Goal: Task Accomplishment & Management: Use online tool/utility

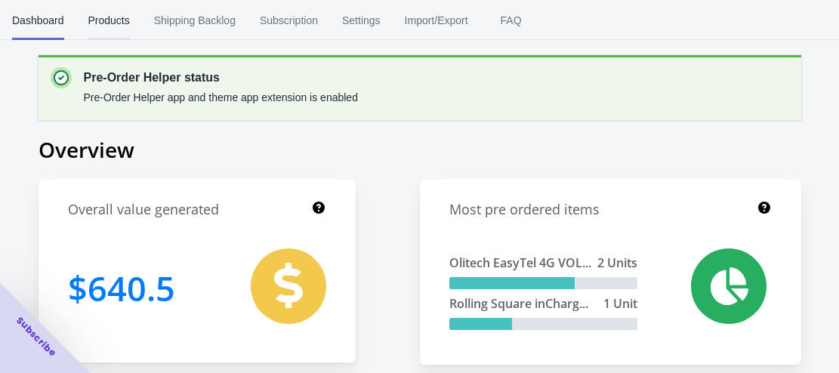
click at [119, 24] on span "Products" at bounding box center [109, 20] width 42 height 39
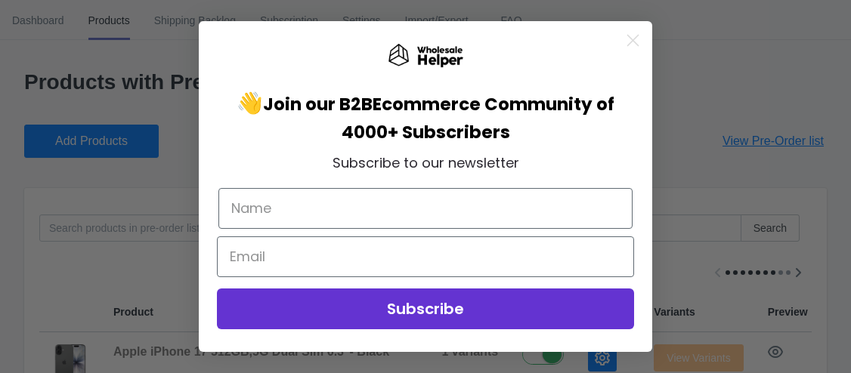
click at [637, 35] on circle "Close dialog" at bounding box center [632, 40] width 25 height 25
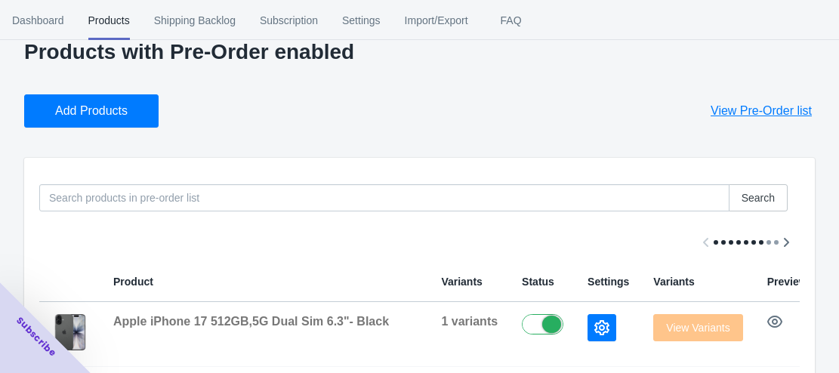
scroll to position [76, 0]
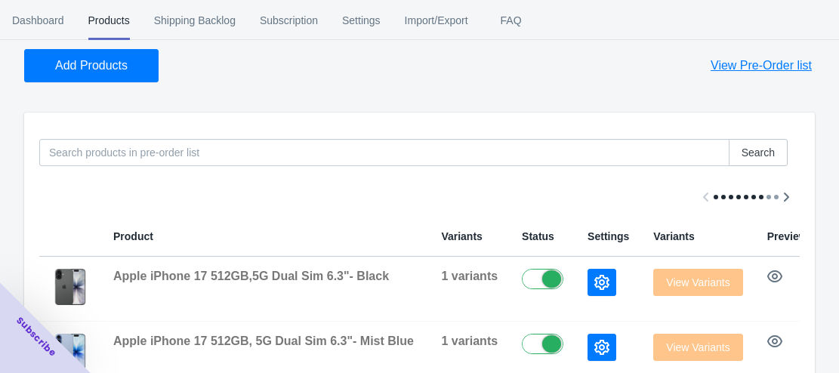
click at [106, 68] on span "Add Products" at bounding box center [91, 65] width 73 height 15
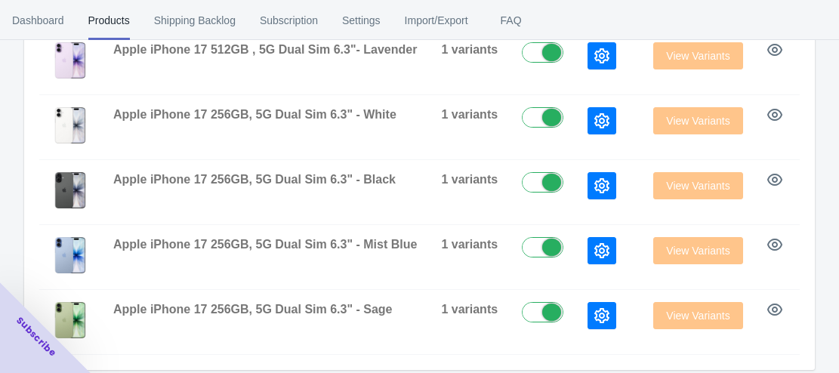
scroll to position [708, 0]
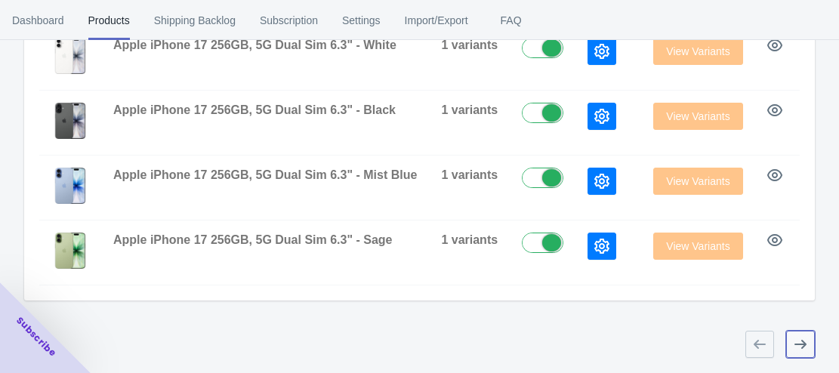
drag, startPoint x: 797, startPoint y: 346, endPoint x: 805, endPoint y: 299, distance: 47.4
click at [798, 346] on icon "button" at bounding box center [800, 344] width 15 height 15
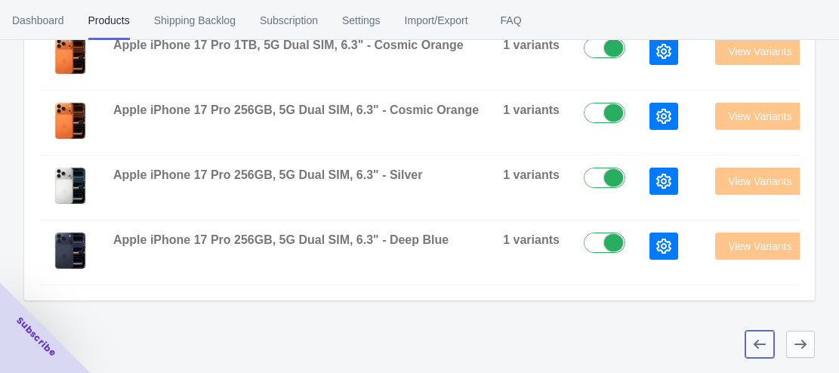
click at [760, 350] on icon "button" at bounding box center [759, 344] width 15 height 15
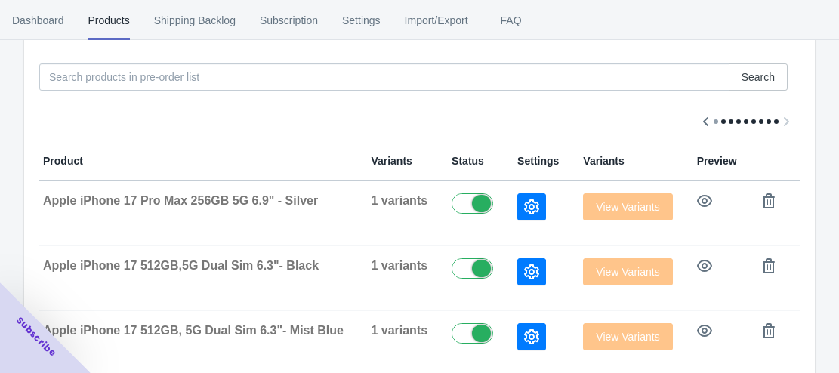
scroll to position [0, 0]
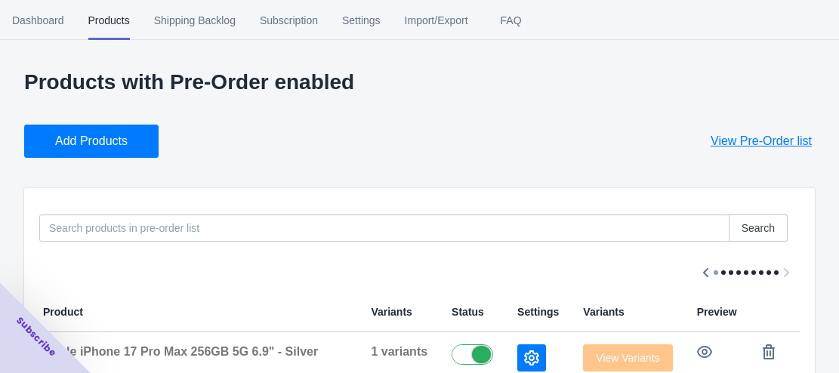
click at [131, 146] on button "Add Products" at bounding box center [91, 141] width 134 height 33
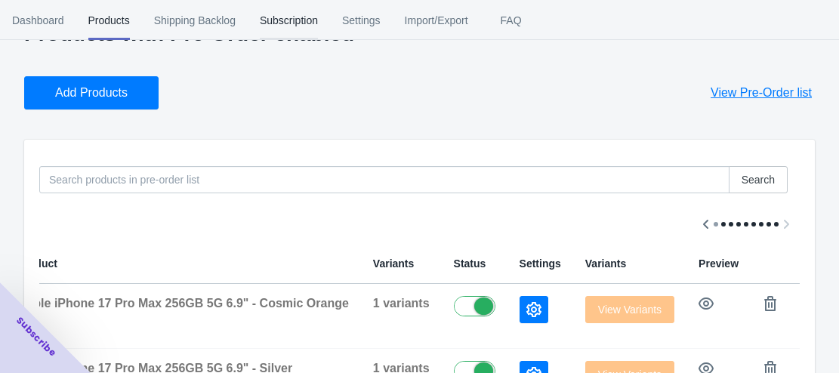
scroll to position [28, 0]
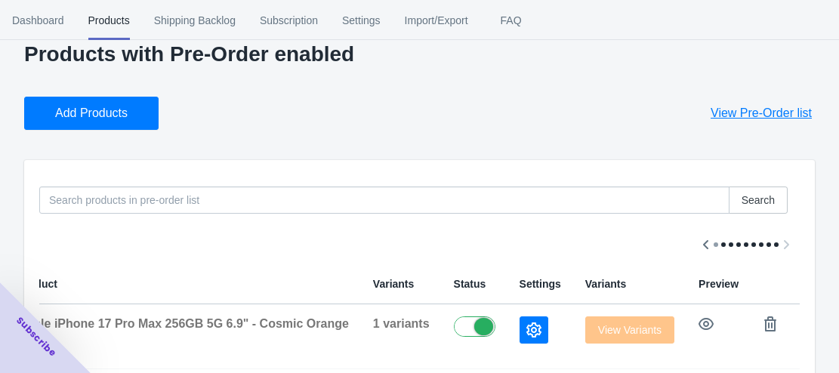
click at [94, 112] on span "Add Products" at bounding box center [91, 113] width 73 height 15
click at [106, 118] on span "Add Products" at bounding box center [91, 113] width 73 height 15
click at [110, 115] on span "Add Products" at bounding box center [91, 113] width 73 height 15
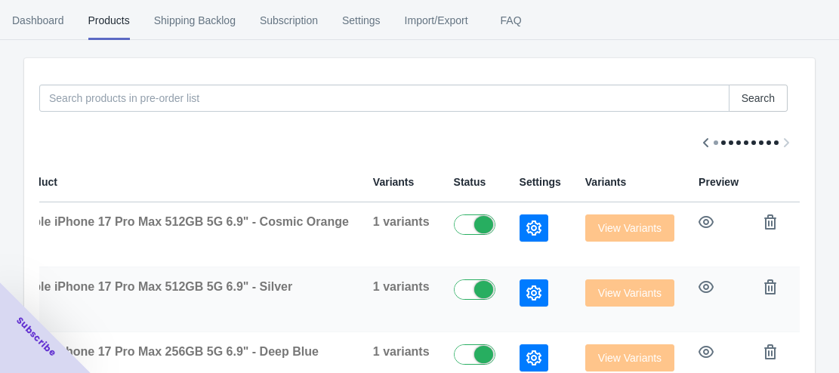
scroll to position [103, 0]
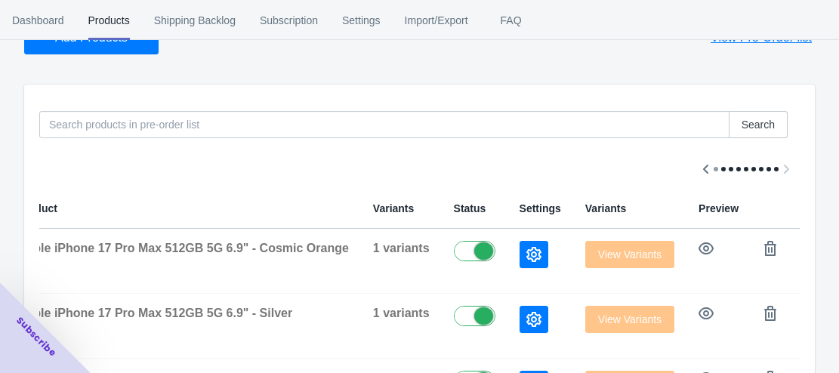
click at [116, 49] on button "Add Products" at bounding box center [91, 37] width 134 height 33
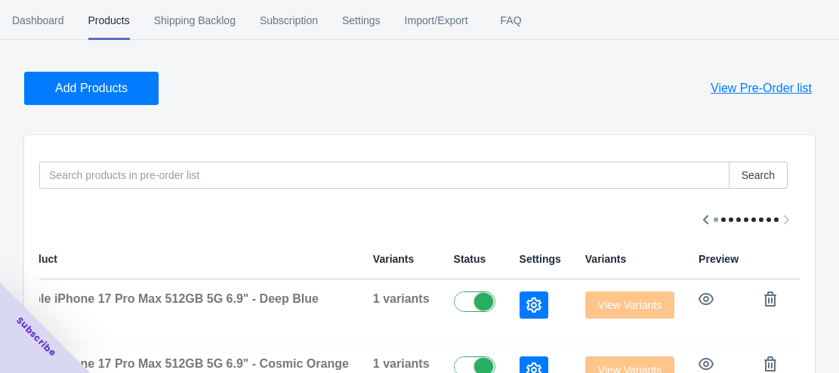
scroll to position [28, 0]
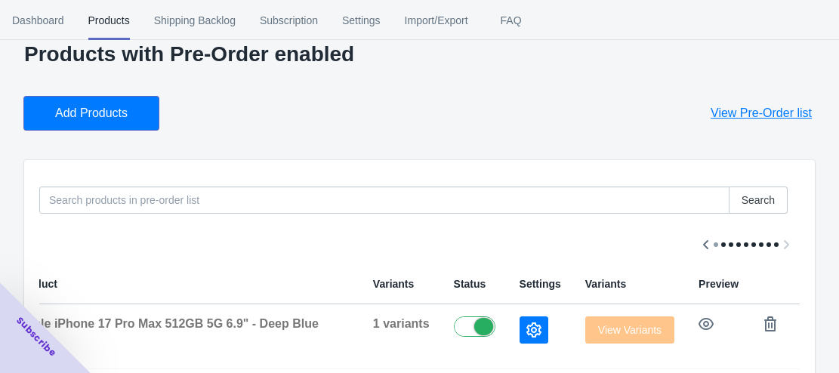
click at [103, 122] on button "Add Products" at bounding box center [91, 113] width 134 height 33
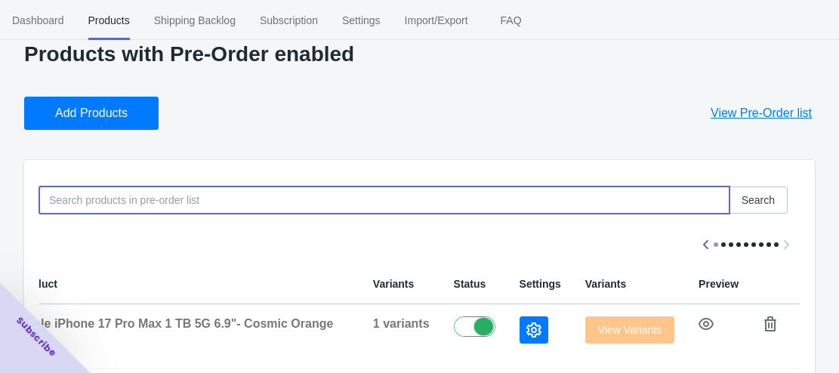
click at [144, 201] on input at bounding box center [384, 200] width 690 height 27
paste input "Apple iPhone 17 Pro Max 1 TB 5G 6.9"- Cosmic Orange"
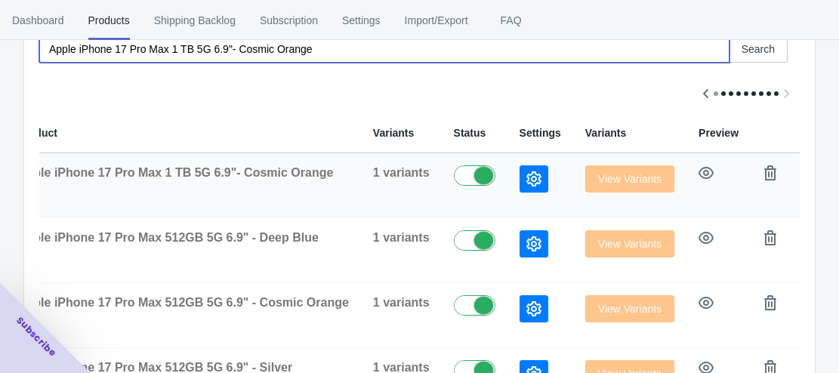
scroll to position [103, 0]
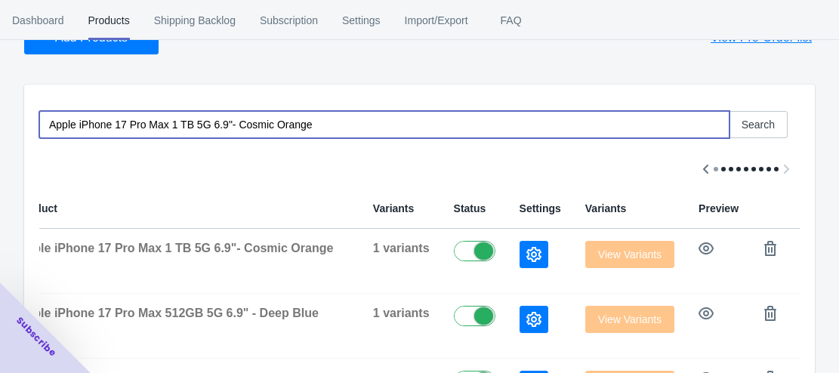
click at [181, 123] on input "Apple iPhone 17 Pro Max 1 TB 5G 6.9"- Cosmic Orange" at bounding box center [384, 124] width 690 height 27
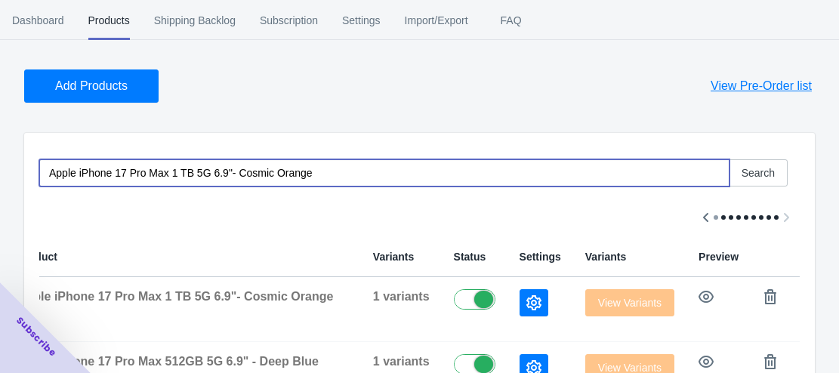
scroll to position [0, 0]
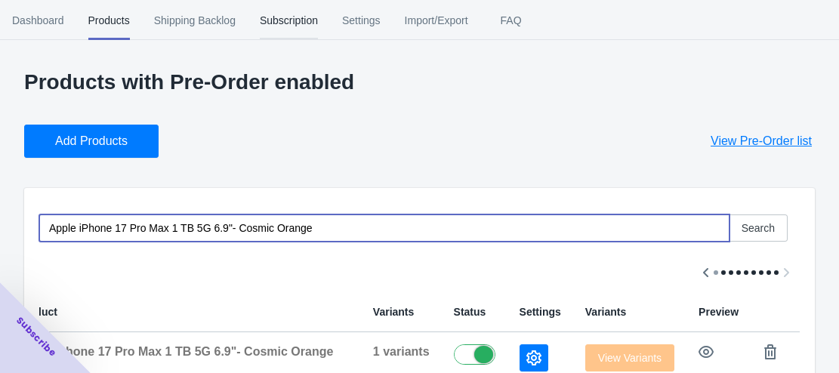
type input "Apple iPhone 17 Pro Max 1 TB 5G 6.9"- Cosmic Orange"
click at [112, 147] on span "Add Products" at bounding box center [91, 141] width 73 height 15
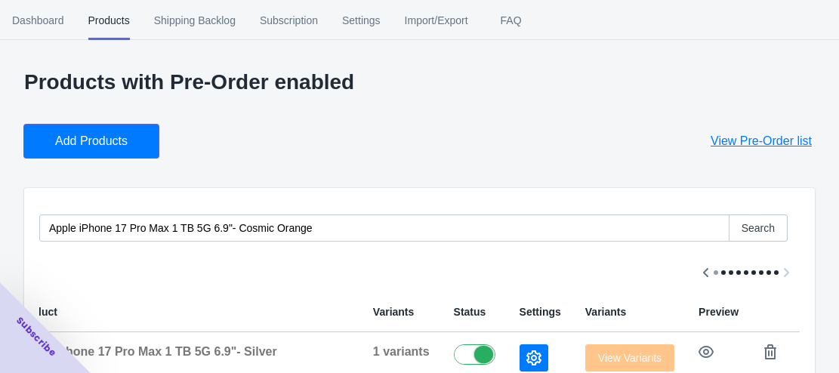
click at [71, 140] on span "Add Products" at bounding box center [91, 141] width 73 height 15
click at [91, 147] on span "Add Products" at bounding box center [91, 141] width 73 height 15
click at [87, 146] on span "Add Products" at bounding box center [91, 141] width 73 height 15
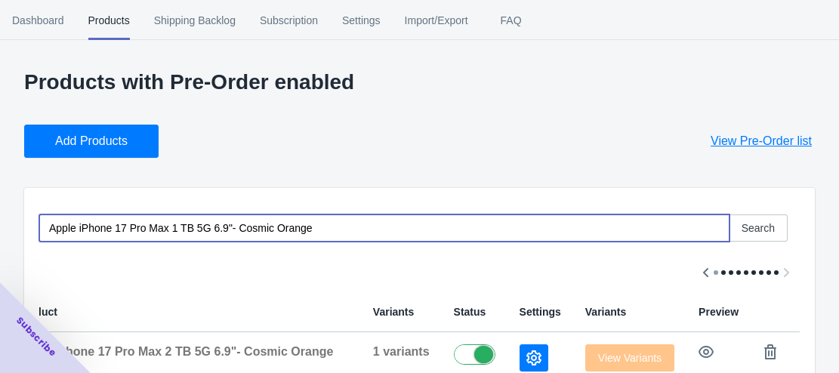
click at [156, 230] on input "Apple iPhone 17 Pro Max 1 TB 5G 6.9"- Cosmic Orange" at bounding box center [384, 228] width 690 height 27
click at [123, 141] on span "Add Products" at bounding box center [91, 141] width 73 height 15
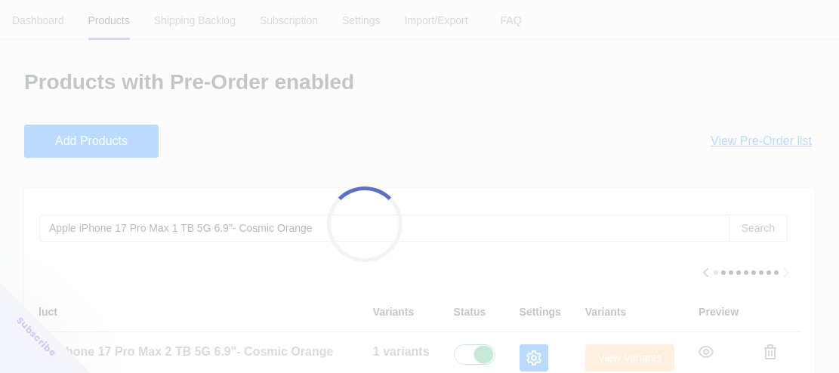
scroll to position [0, 94]
